Goal: Task Accomplishment & Management: Use online tool/utility

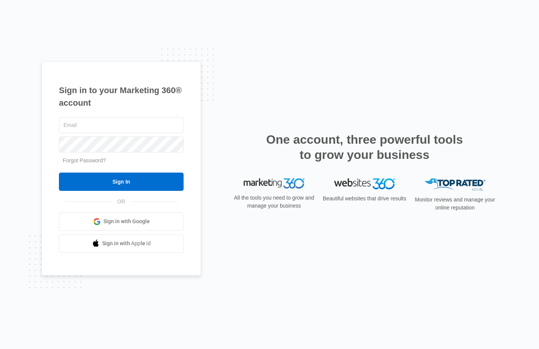
click at [0, 13] on div "Sign in to your Marketing 360® account Forgot Password? Sign In OR Sign in with…" at bounding box center [269, 174] width 539 height 349
click at [93, 126] on input "text" at bounding box center [121, 125] width 125 height 16
type input "[PERSON_NAME][EMAIL_ADDRESS][PERSON_NAME][DOMAIN_NAME]"
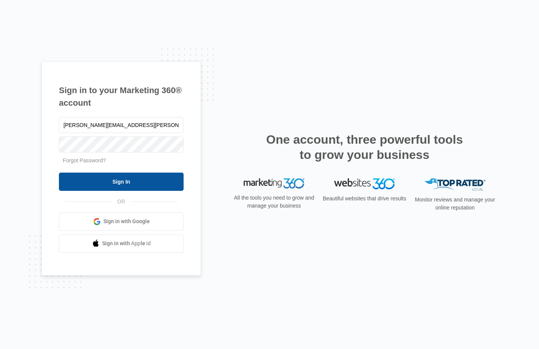
click at [146, 184] on input "Sign In" at bounding box center [121, 182] width 125 height 18
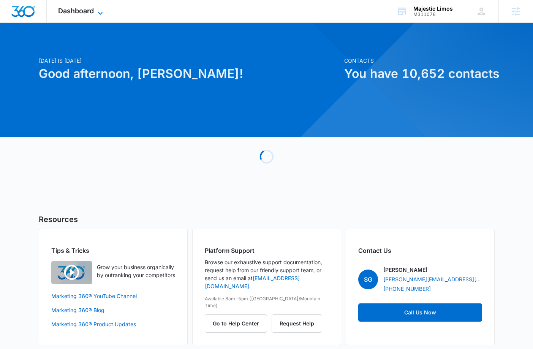
click at [89, 14] on span "Dashboard" at bounding box center [76, 11] width 36 height 8
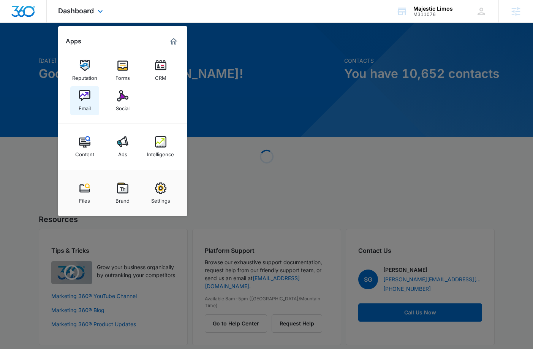
click at [88, 101] on img at bounding box center [84, 95] width 11 height 11
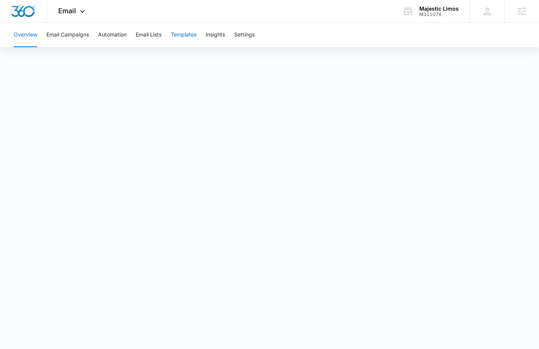
click at [192, 36] on button "Templates" at bounding box center [184, 35] width 26 height 24
